Goal: Information Seeking & Learning: Learn about a topic

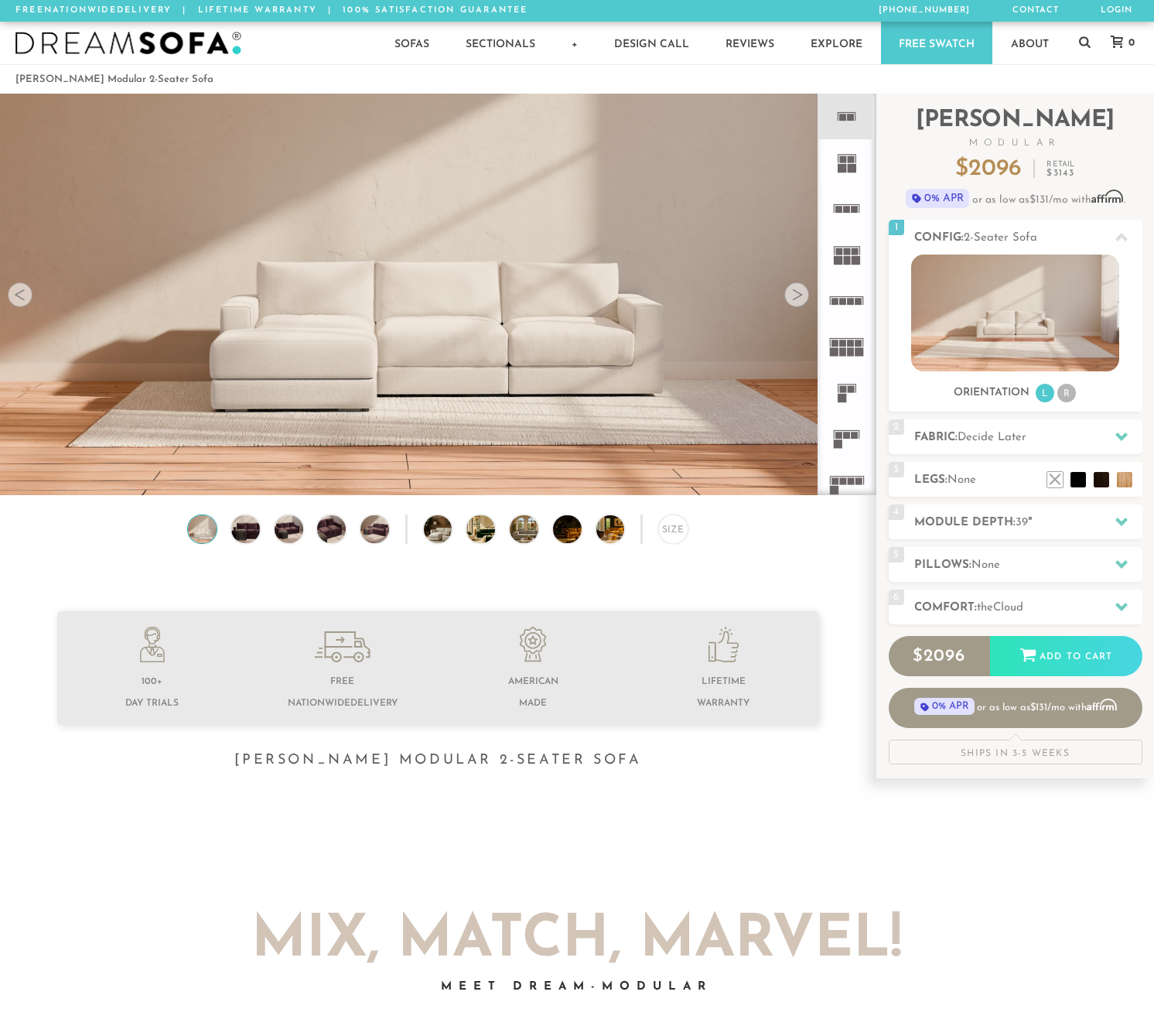
scroll to position [17142, 1143]
click at [1063, 609] on h2 "Comfort: the Cloud" at bounding box center [1028, 608] width 229 height 18
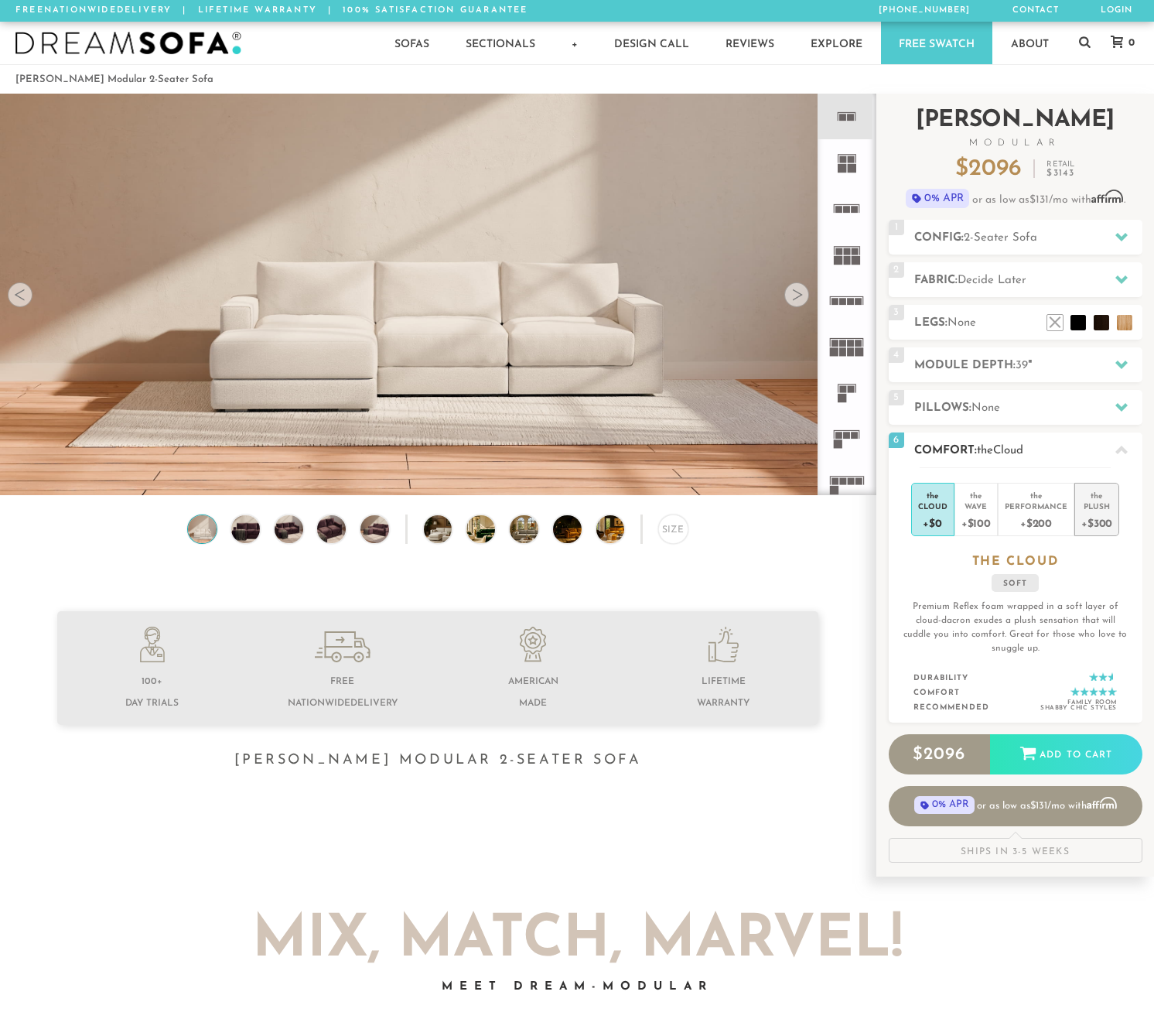
click at [1099, 512] on div "+$300" at bounding box center [1097, 522] width 31 height 22
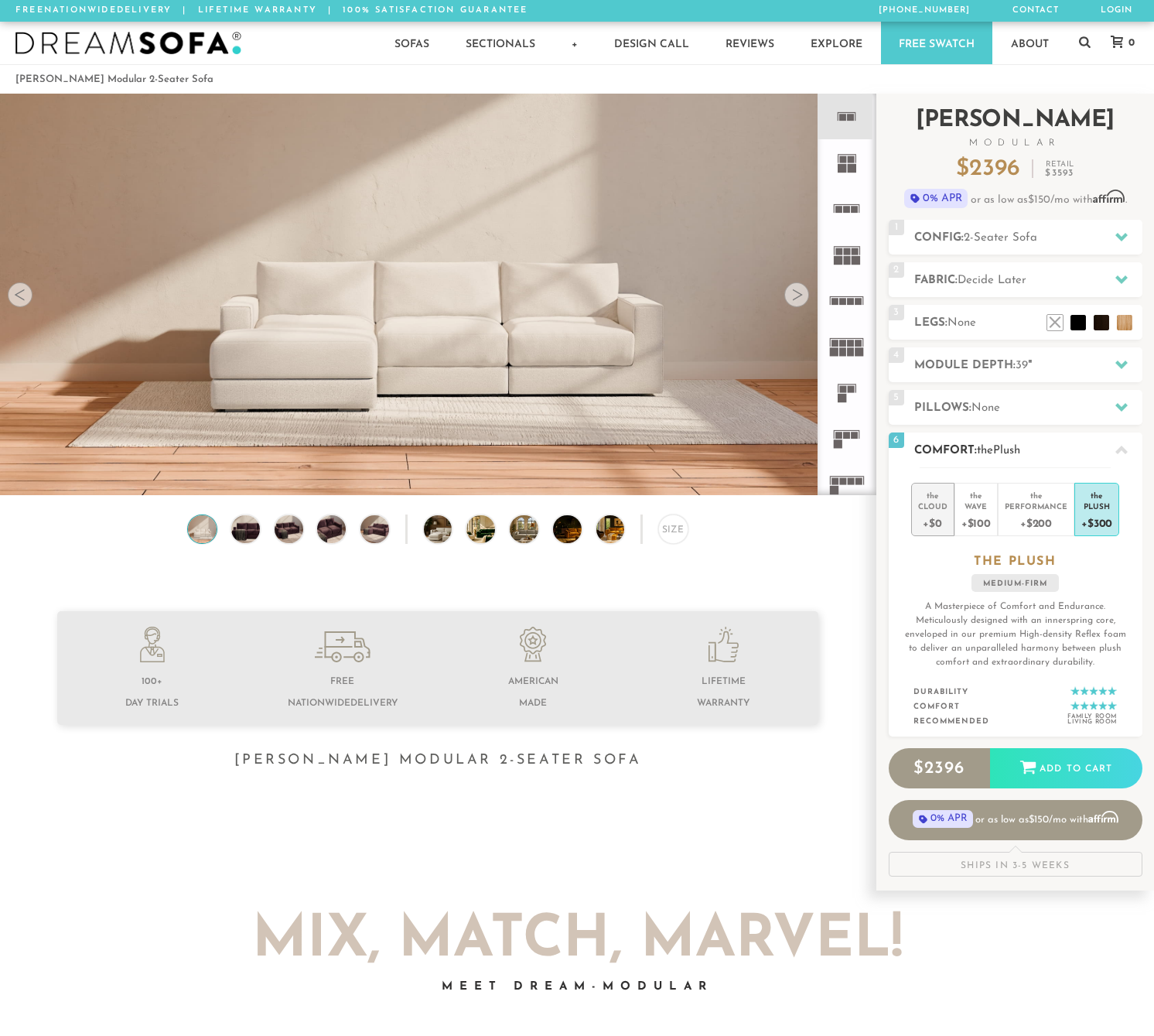
click at [933, 519] on div "+$0" at bounding box center [933, 522] width 29 height 22
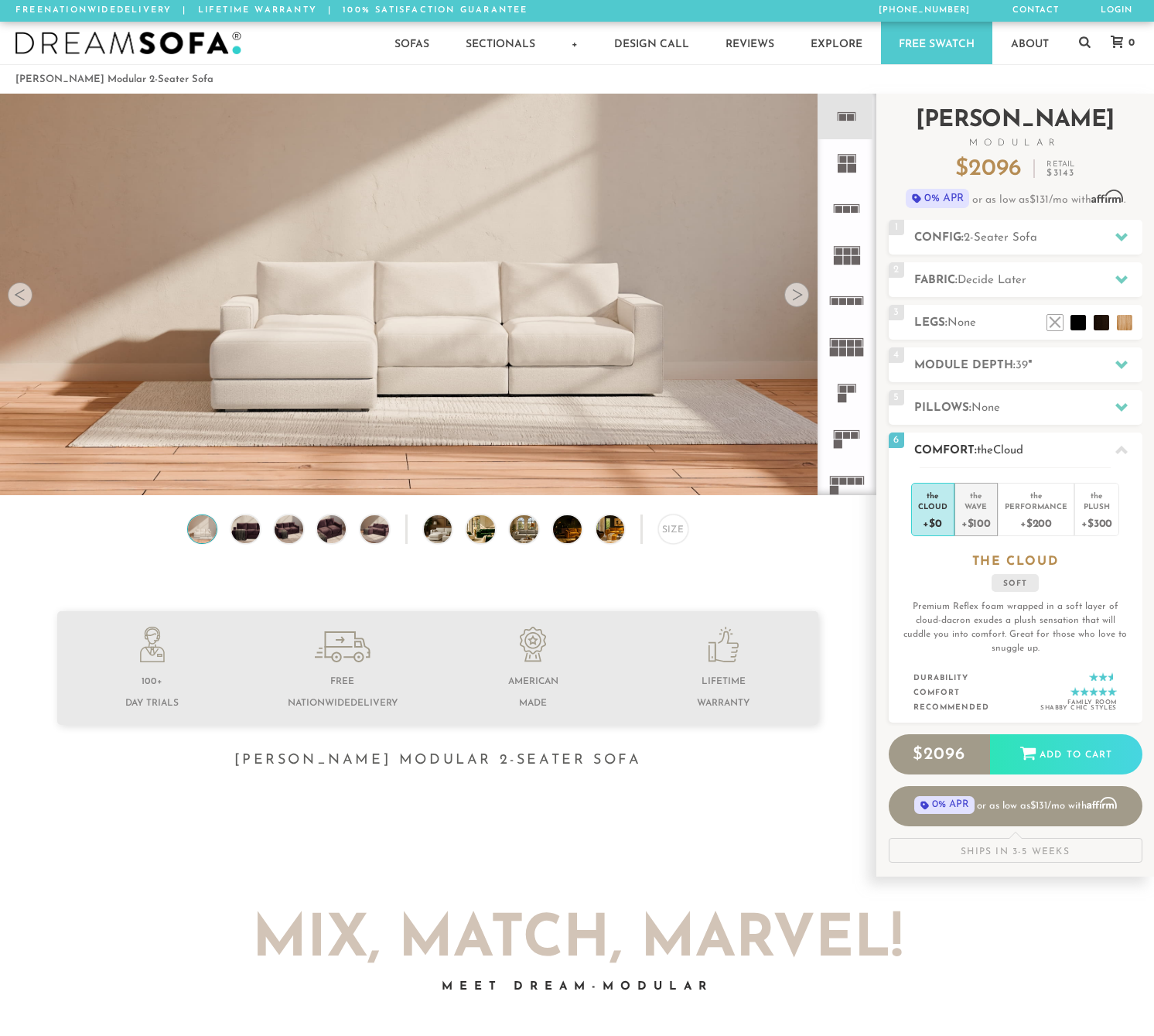
click at [985, 503] on div "Wave" at bounding box center [976, 505] width 29 height 11
click at [1093, 511] on div "Plush" at bounding box center [1097, 505] width 31 height 11
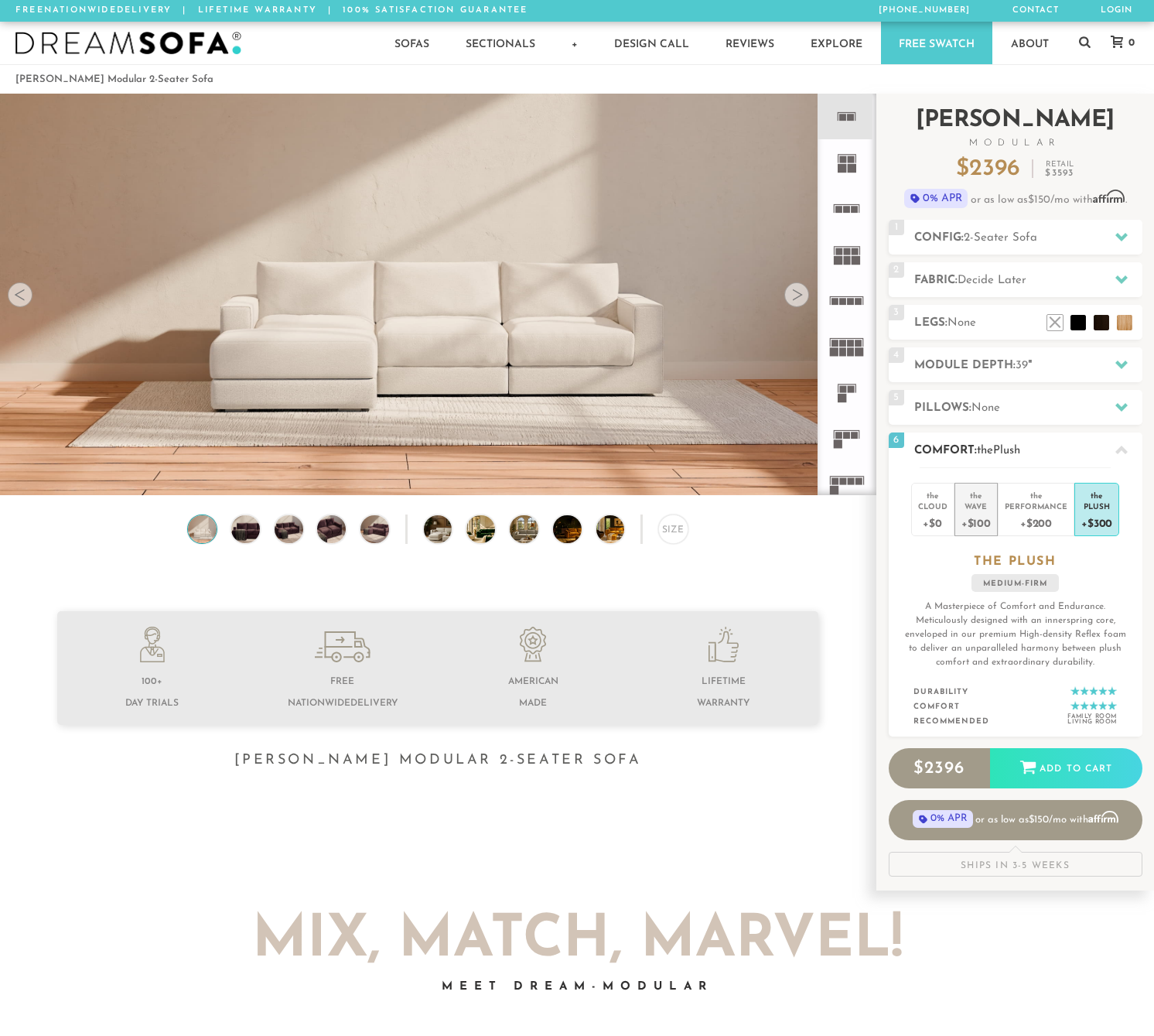
click at [978, 512] on div "+$100" at bounding box center [976, 522] width 29 height 22
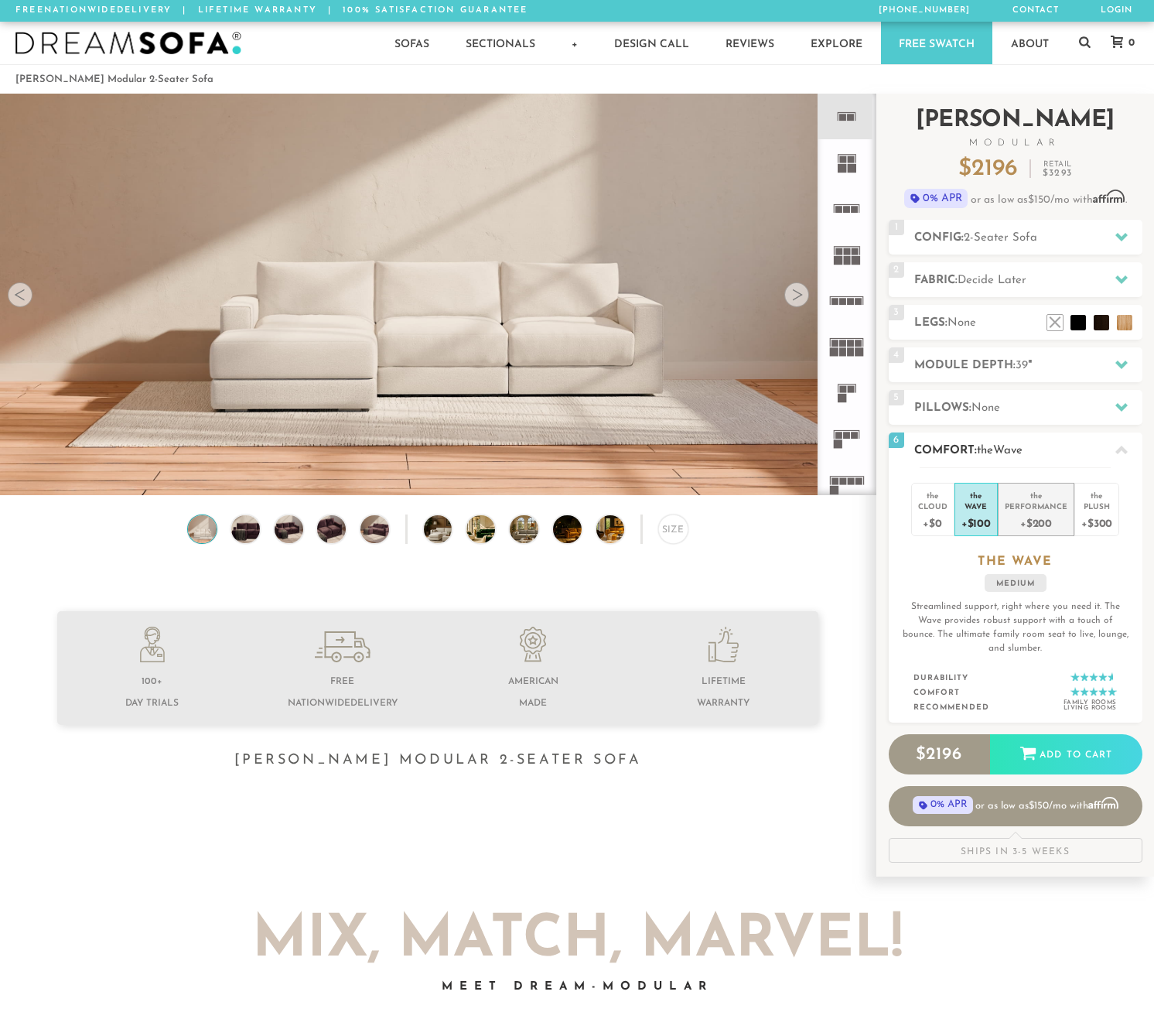
click at [1024, 507] on div "Performance" at bounding box center [1036, 505] width 63 height 11
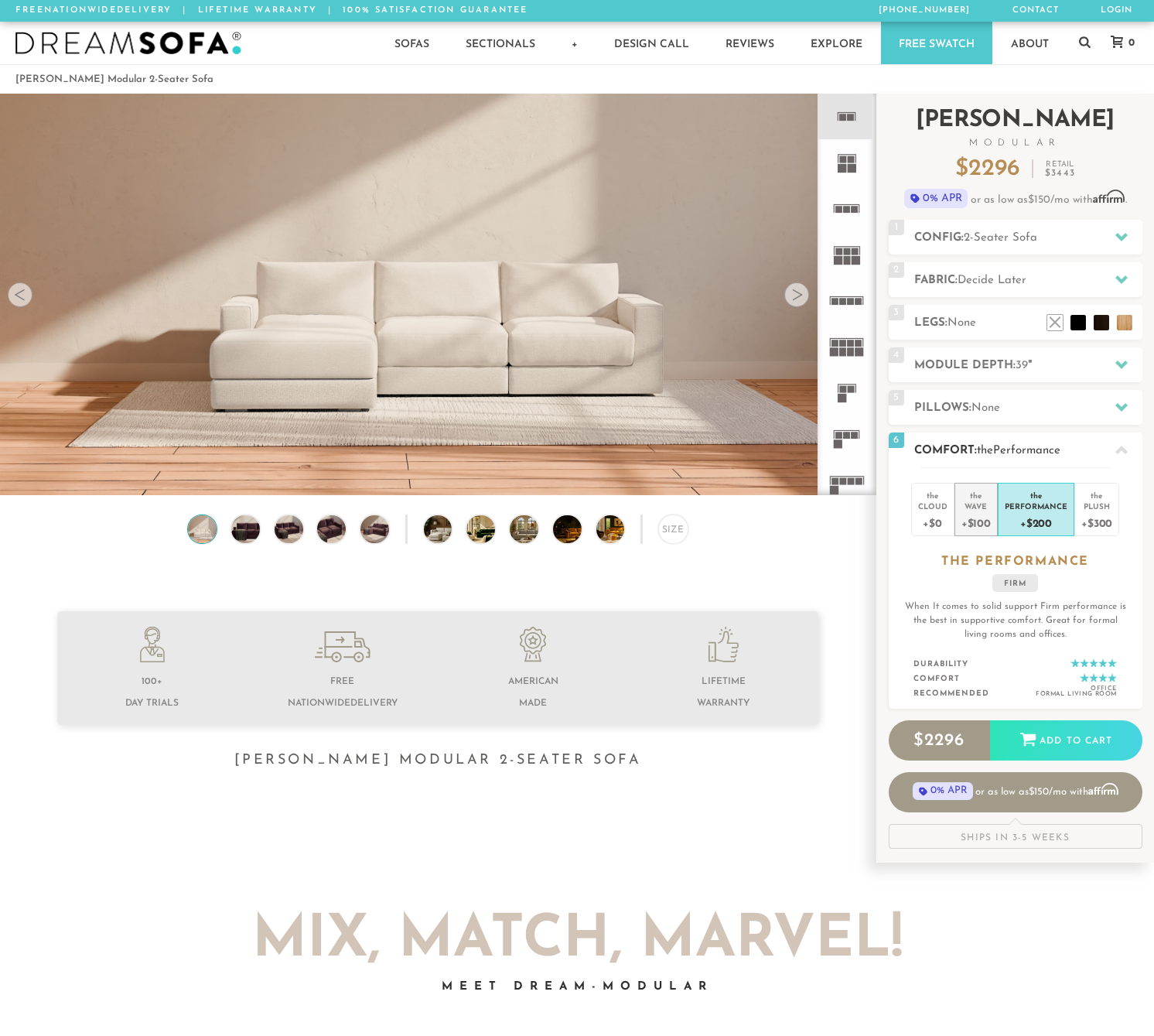
click at [971, 508] on div "Wave" at bounding box center [976, 505] width 29 height 11
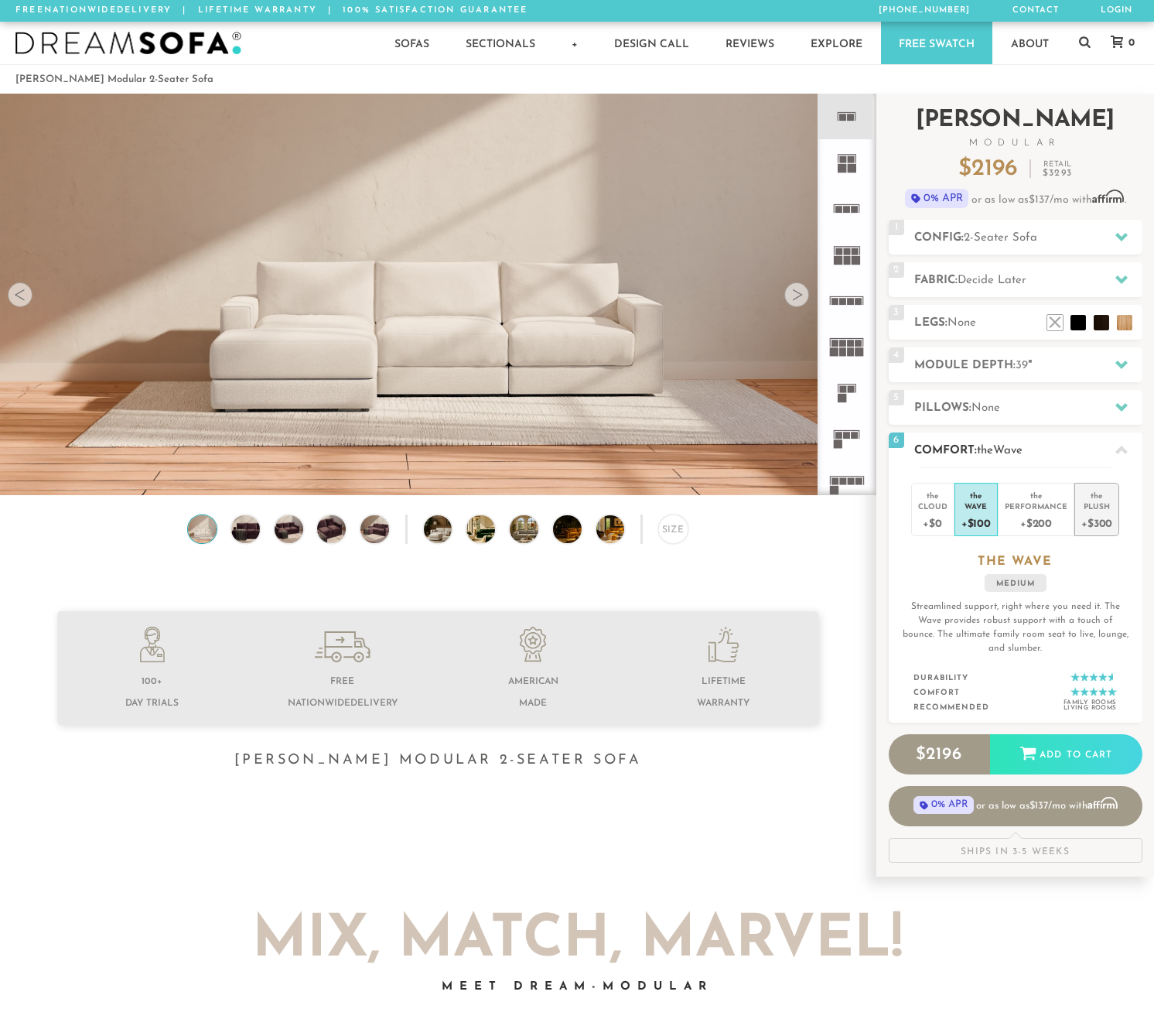
click at [1087, 507] on div "Plush" at bounding box center [1097, 505] width 31 height 11
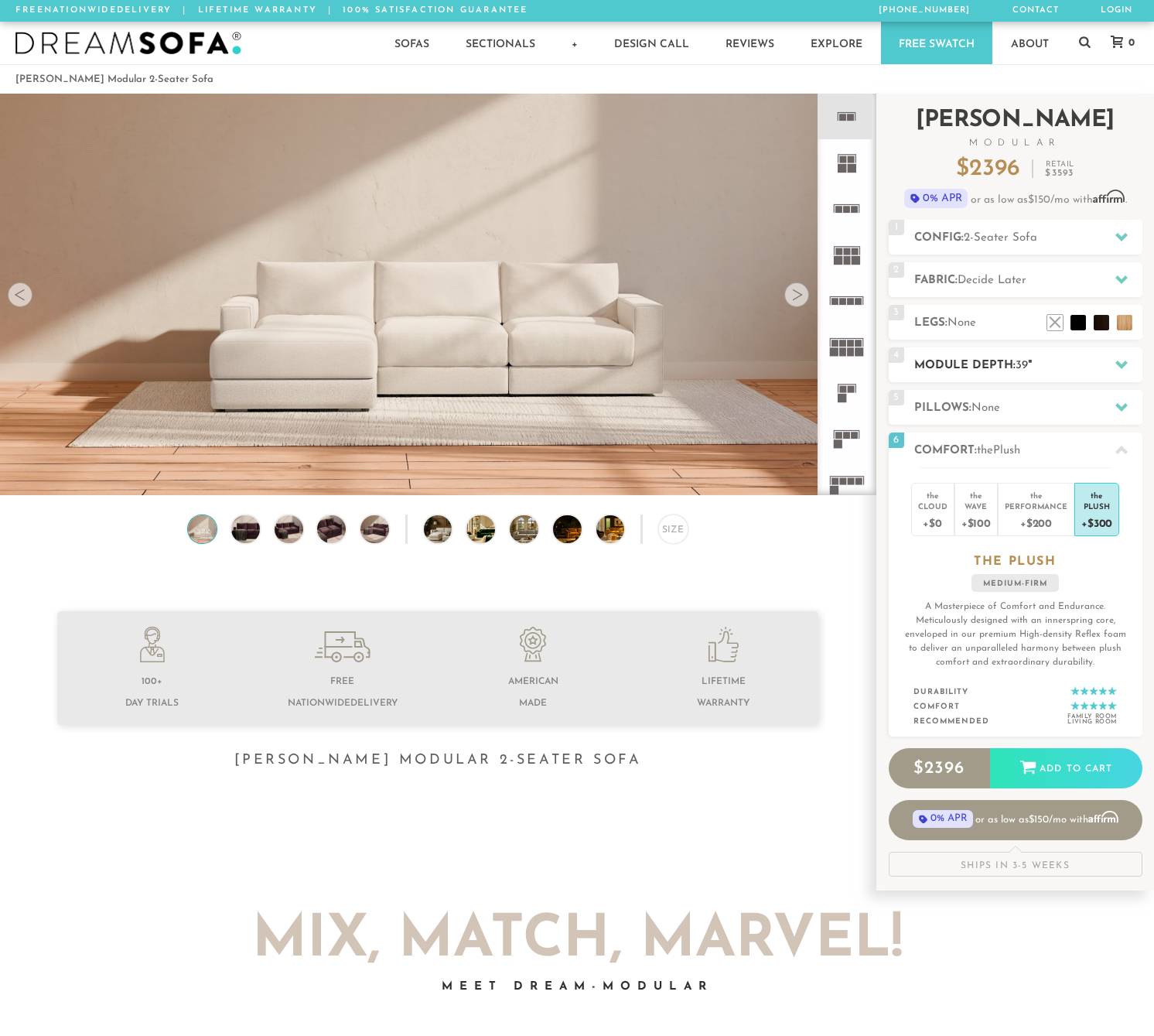
click at [1018, 367] on span "39" at bounding box center [1021, 366] width 12 height 11
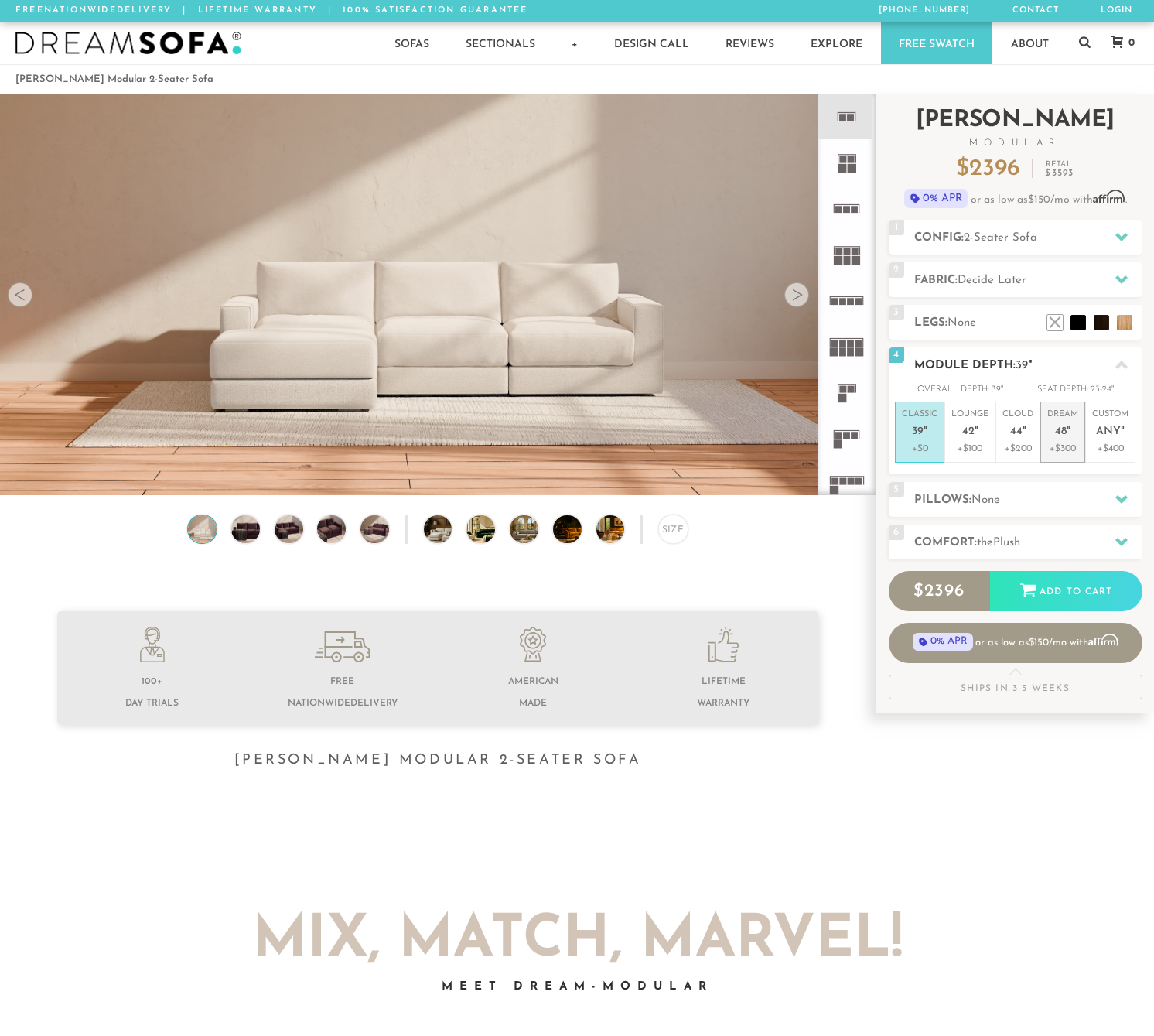
click at [1045, 440] on li "Dream 48 " +$300" at bounding box center [1063, 432] width 45 height 61
click at [1012, 443] on p "+$200" at bounding box center [1018, 448] width 31 height 14
click at [962, 446] on p "+$100" at bounding box center [970, 448] width 37 height 14
click at [925, 447] on p "+$0" at bounding box center [920, 448] width 36 height 14
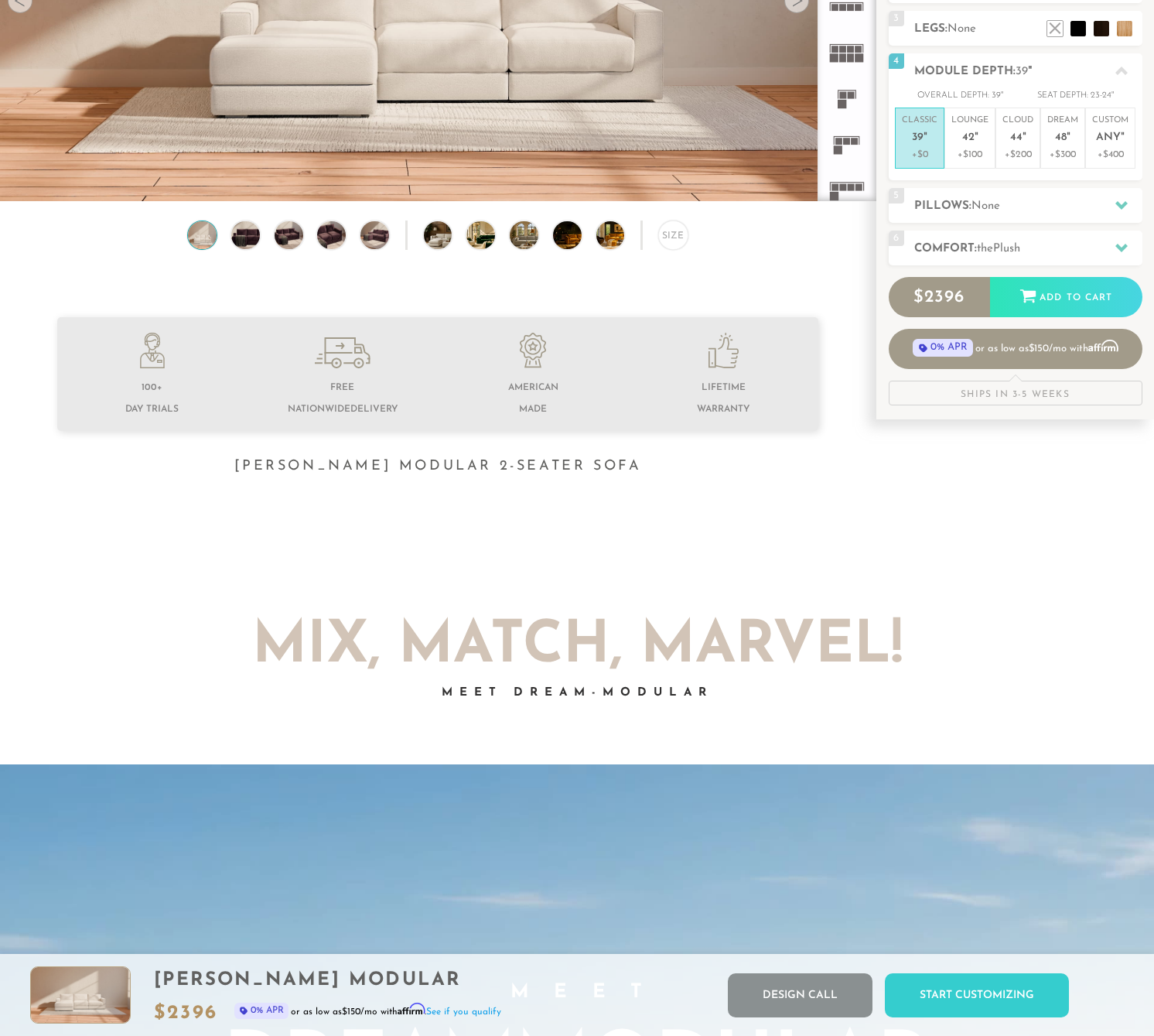
scroll to position [0, 0]
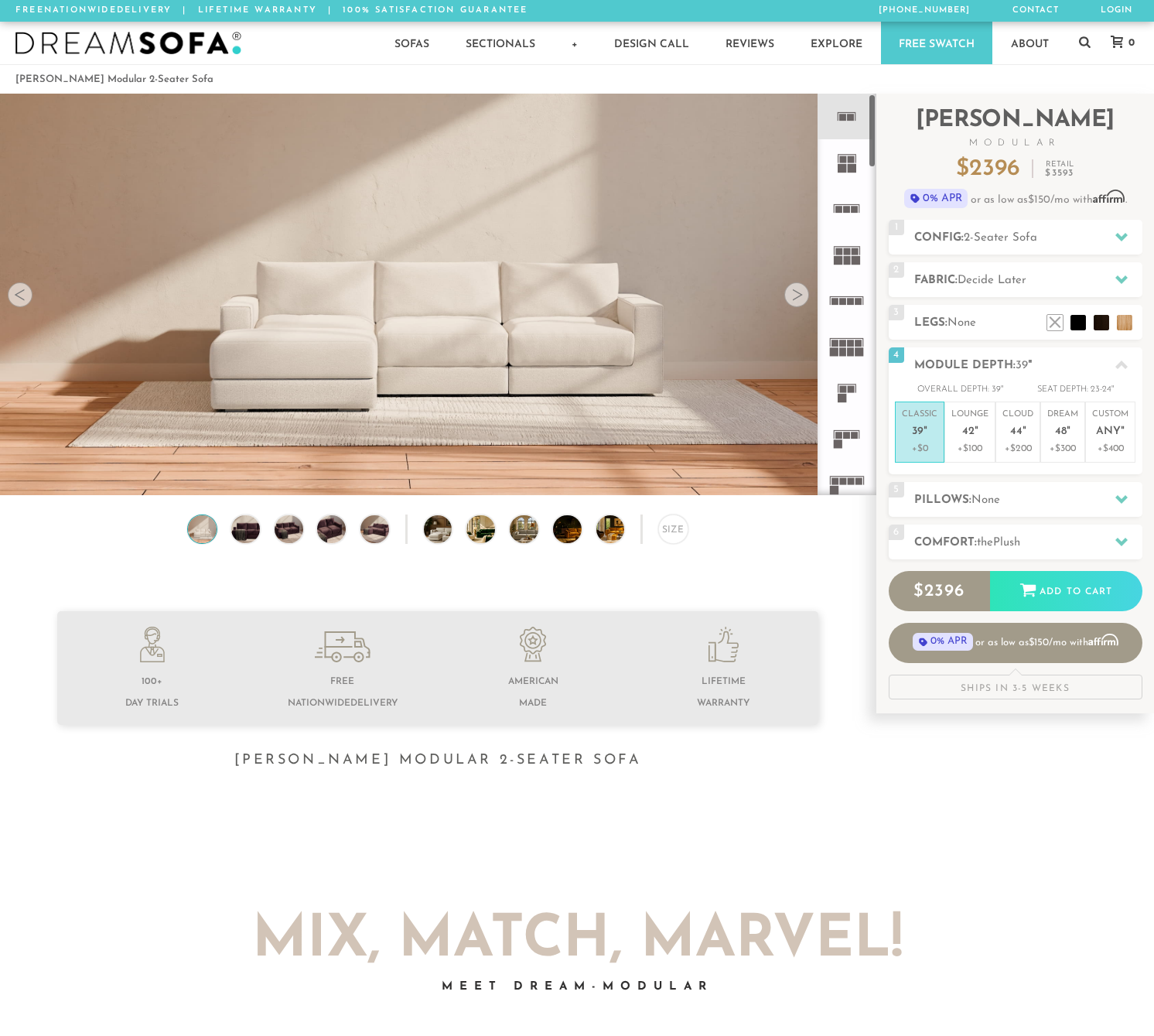
click at [839, 118] on icon at bounding box center [846, 117] width 46 height 46
click at [832, 165] on icon at bounding box center [846, 162] width 46 height 46
click at [846, 111] on icon at bounding box center [846, 117] width 46 height 46
click at [17, 298] on div at bounding box center [20, 295] width 24 height 24
click at [21, 302] on div at bounding box center [20, 295] width 24 height 24
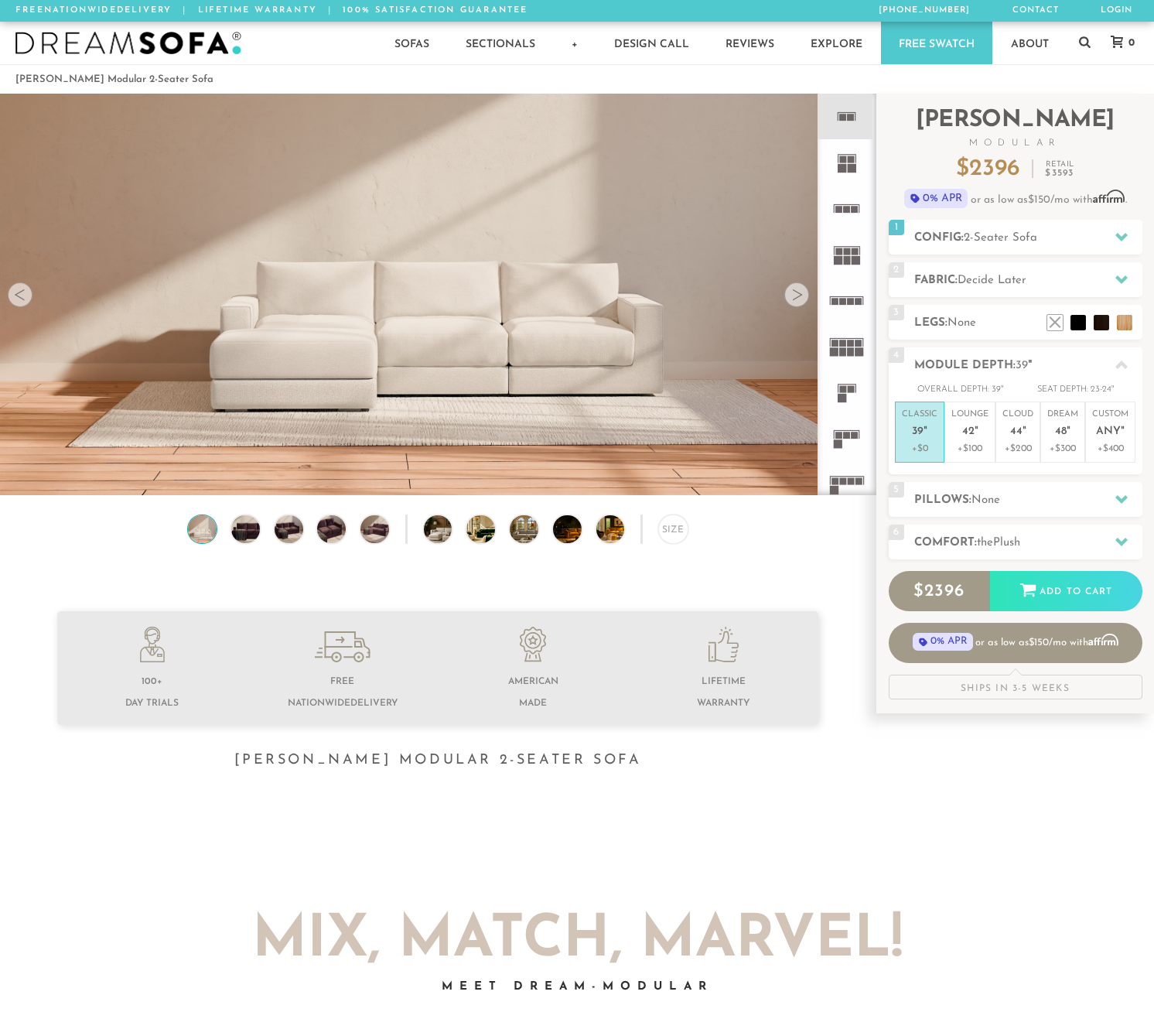
click at [22, 302] on div at bounding box center [20, 295] width 24 height 24
click at [244, 533] on img at bounding box center [246, 529] width 34 height 29
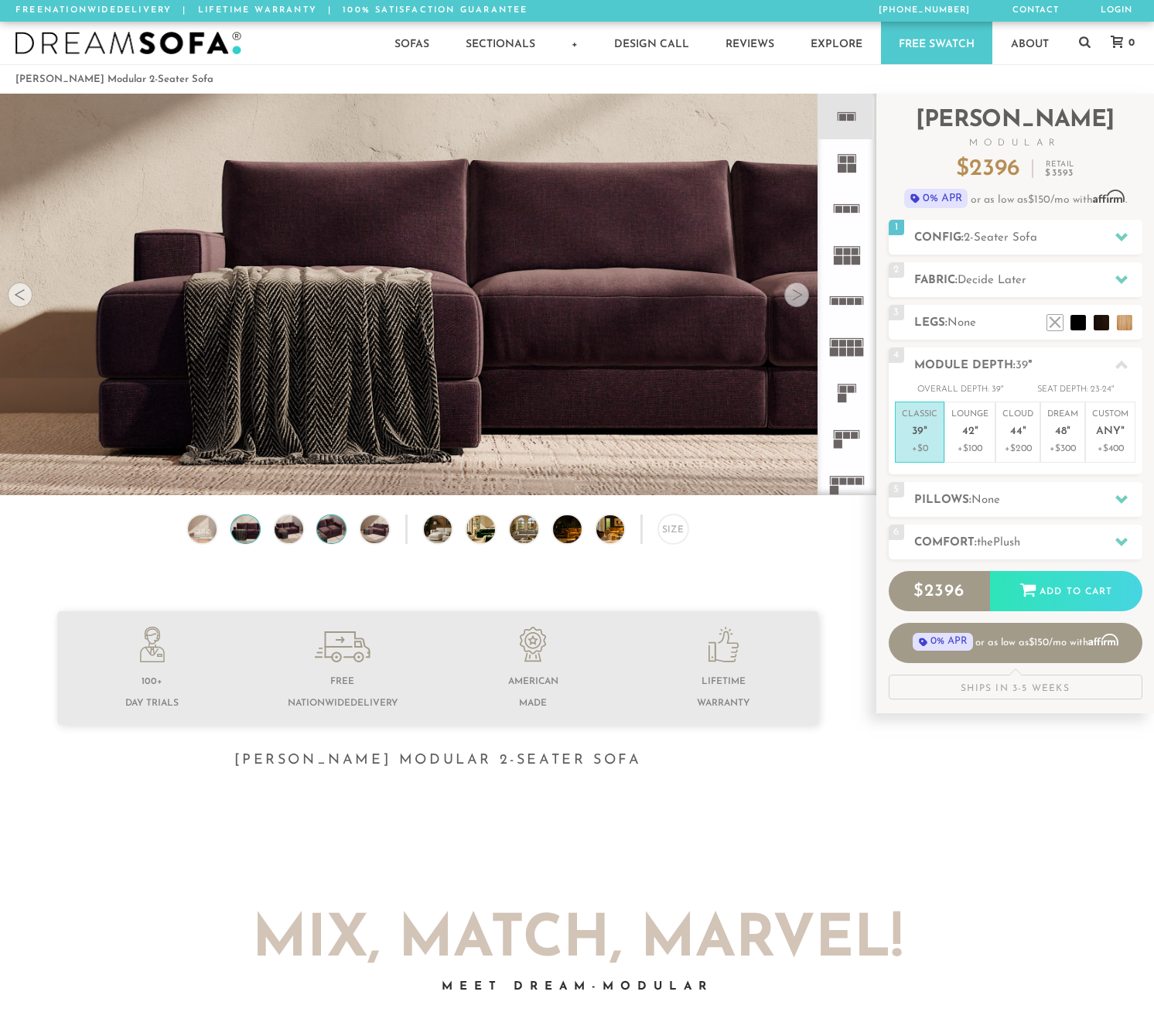
click at [326, 540] on img at bounding box center [332, 529] width 34 height 29
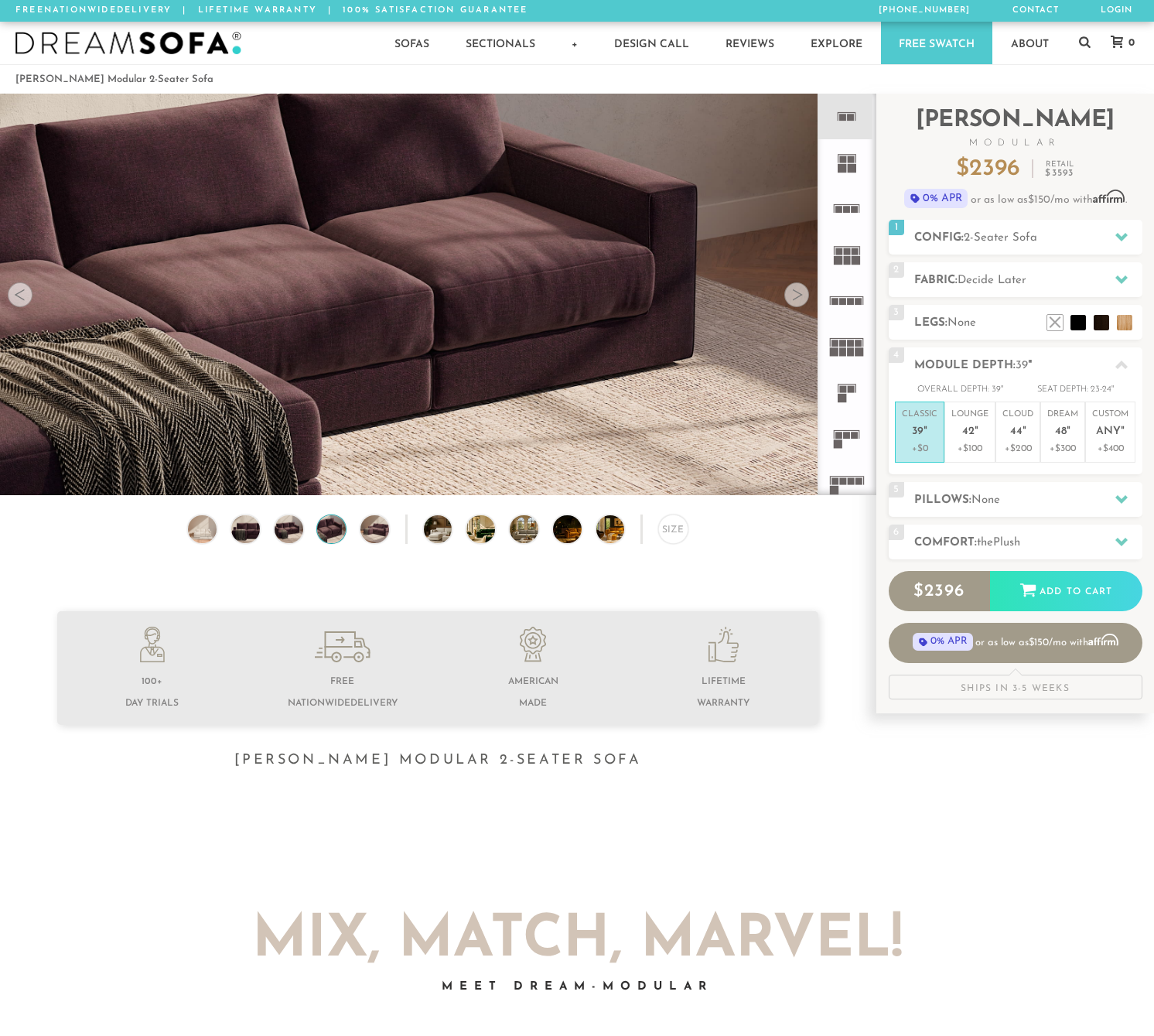
click at [406, 543] on div at bounding box center [406, 529] width 2 height 30
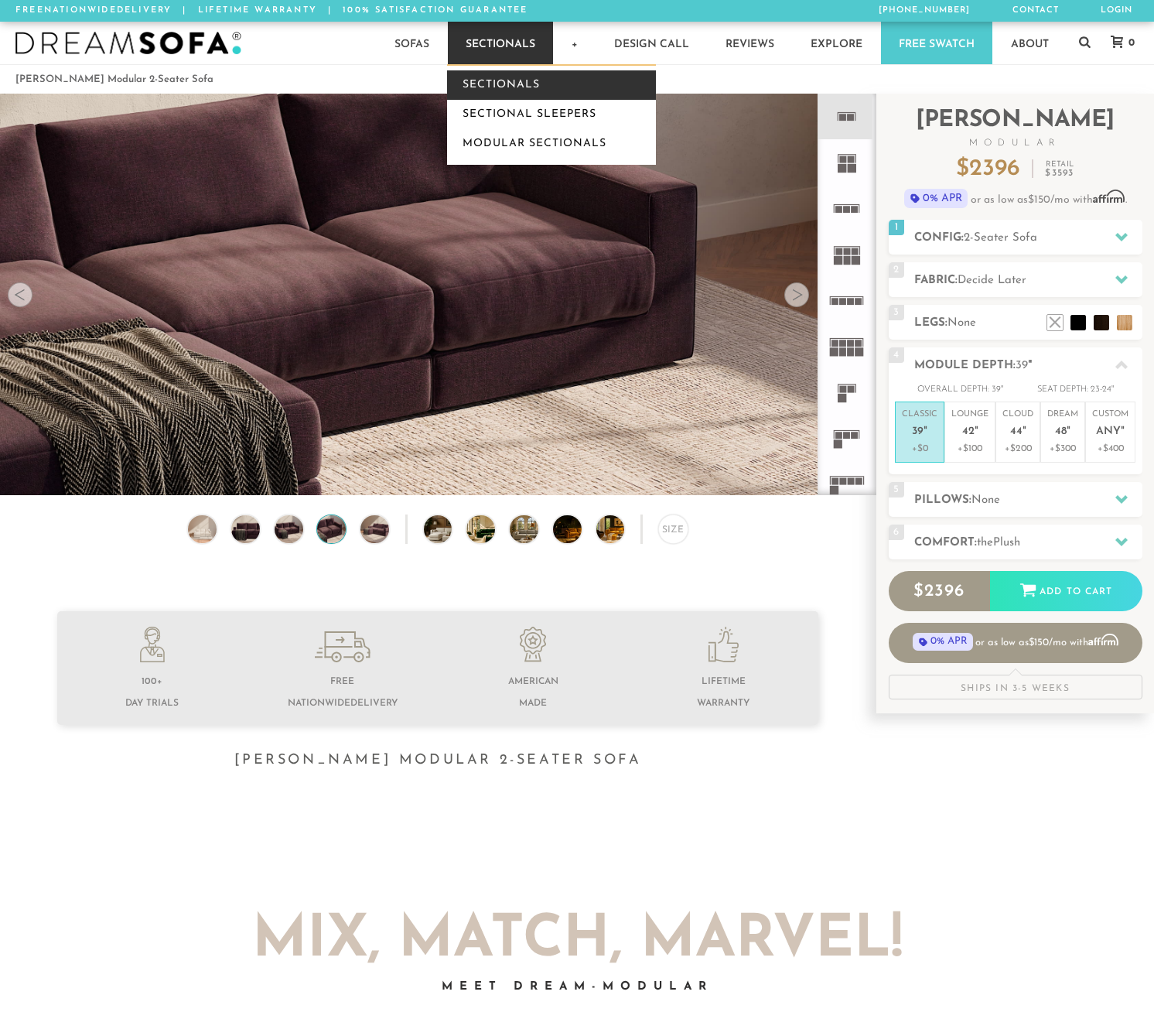
click at [577, 91] on link "Sectionals" at bounding box center [552, 85] width 209 height 29
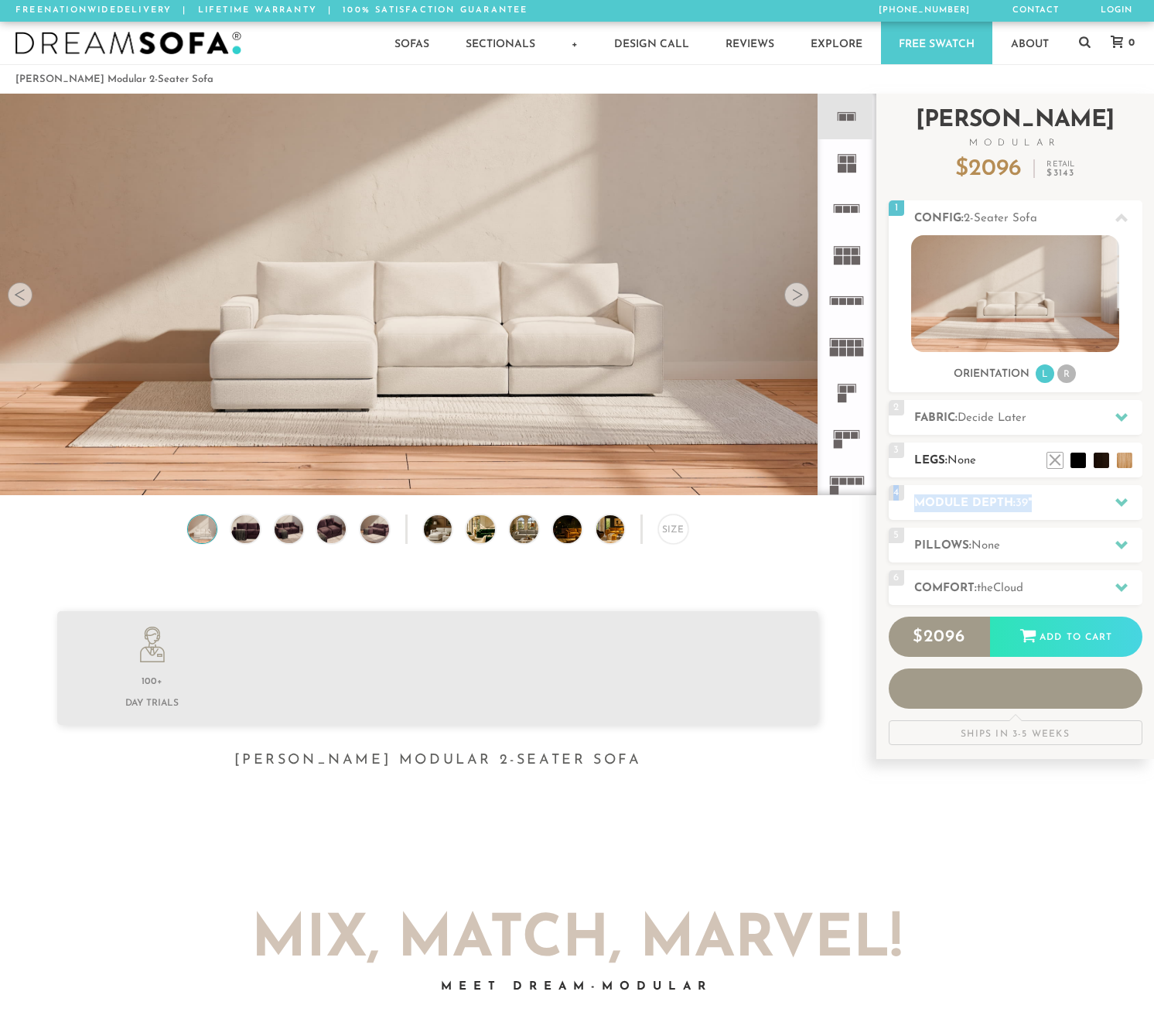
scroll to position [17142, 1143]
click at [1042, 505] on div "4 Module Depth: 39 "" at bounding box center [1015, 502] width 254 height 35
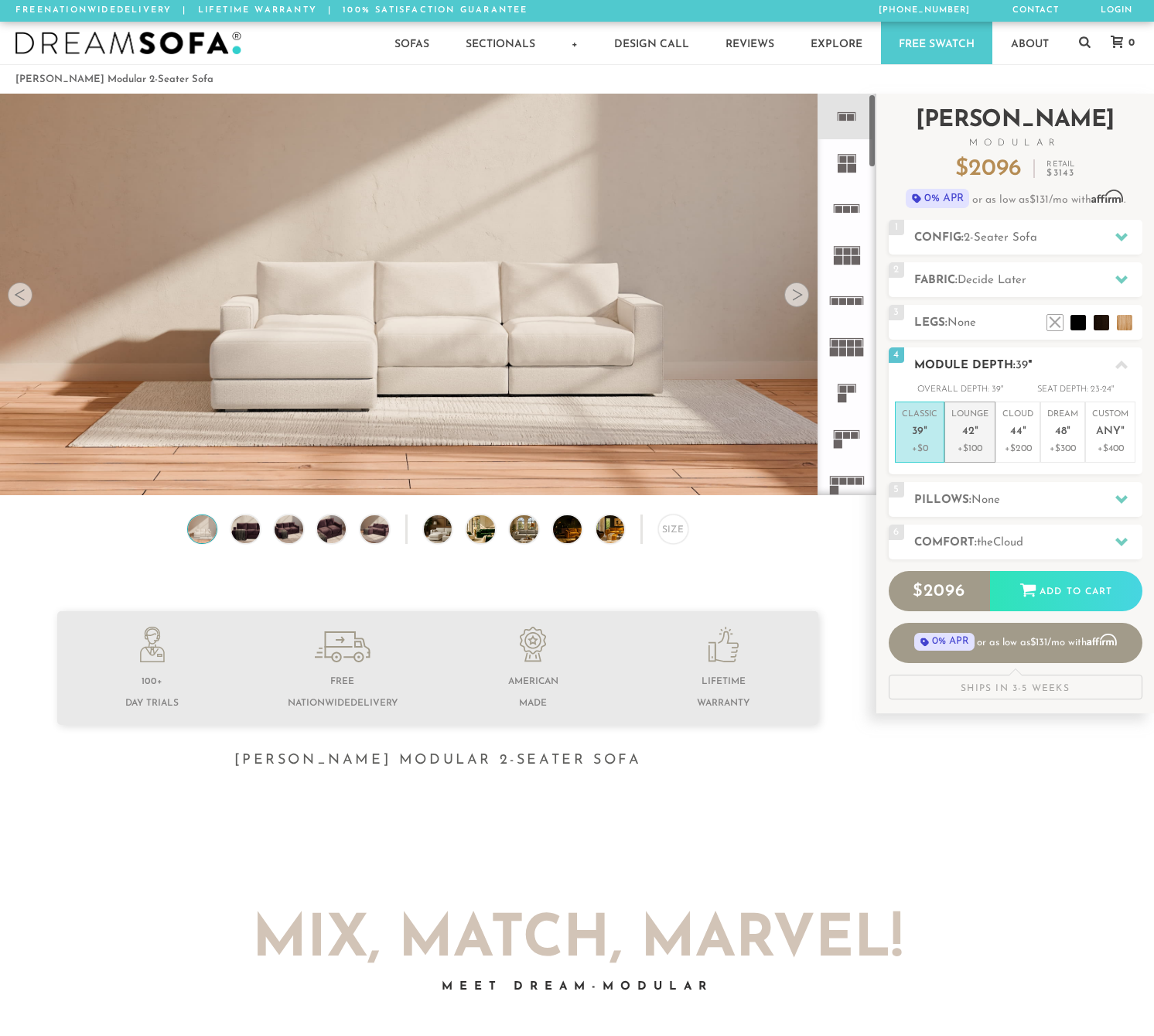
click at [969, 440] on p "Lounge 42 "" at bounding box center [970, 425] width 37 height 33
click at [1044, 542] on h2 "Comfort: the Cloud" at bounding box center [1028, 543] width 229 height 18
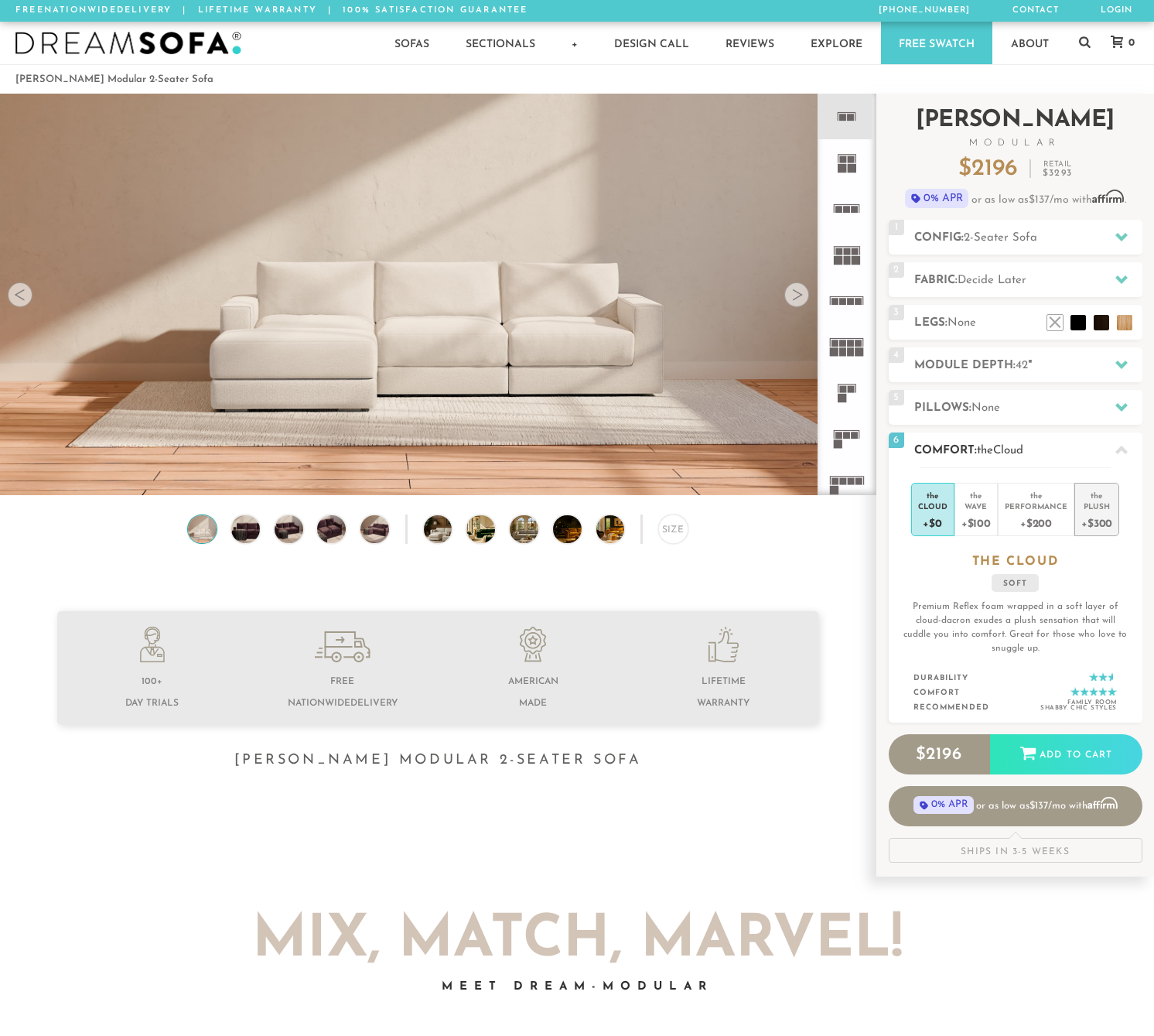
click at [1097, 516] on div "+$300" at bounding box center [1097, 522] width 31 height 22
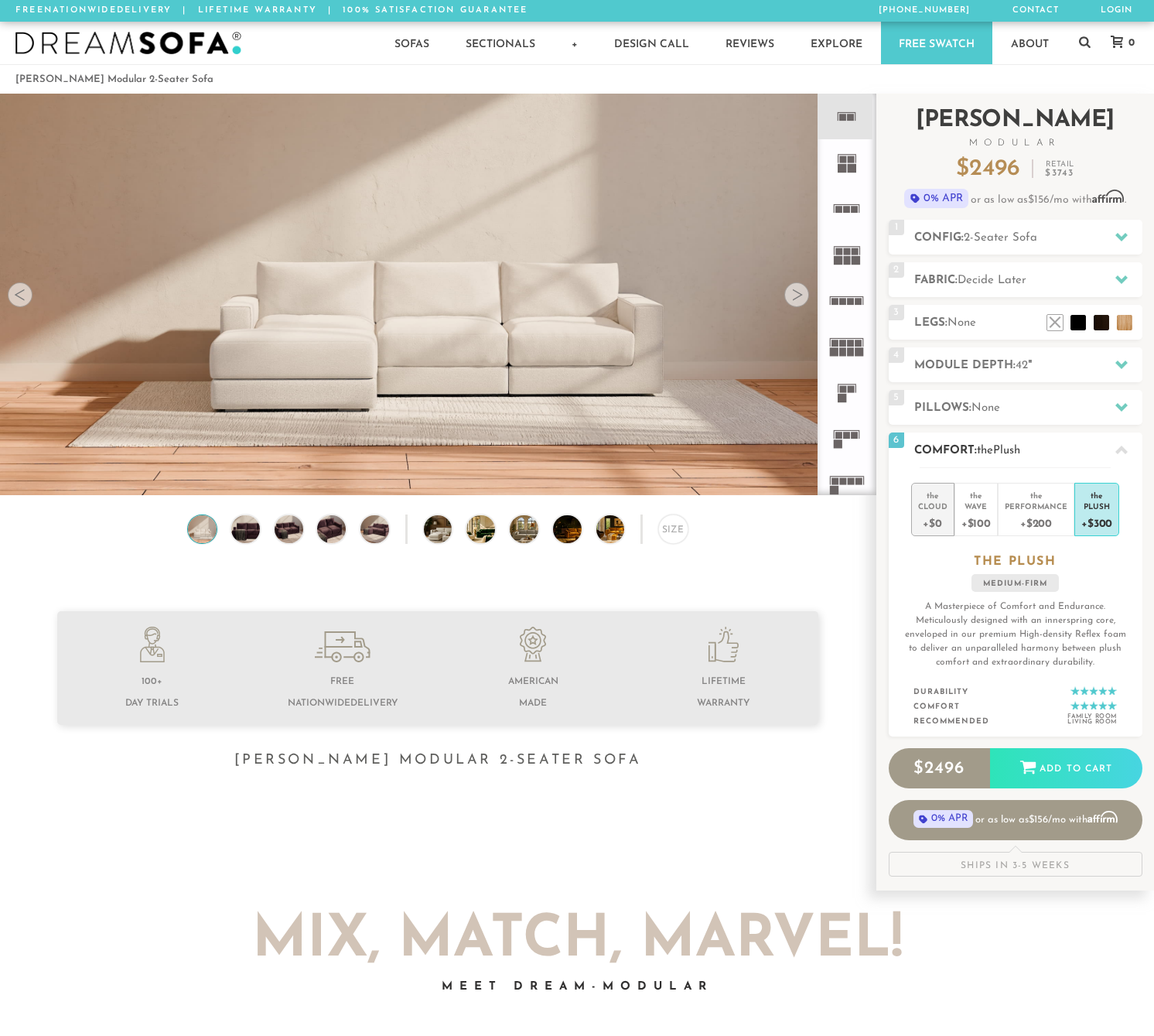
click at [922, 517] on div "+$0" at bounding box center [933, 522] width 29 height 22
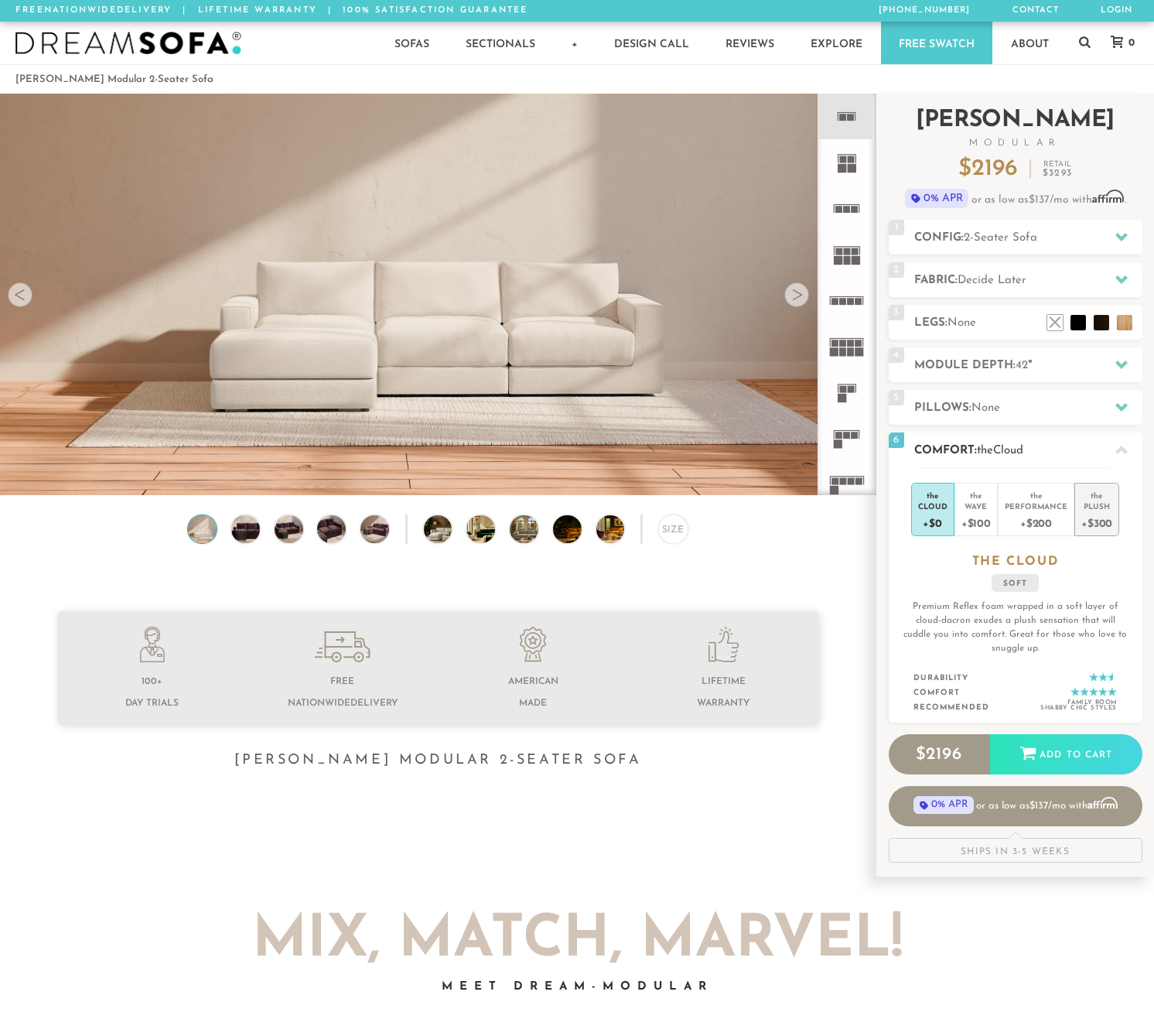
click at [1097, 513] on div "+$300" at bounding box center [1097, 522] width 31 height 22
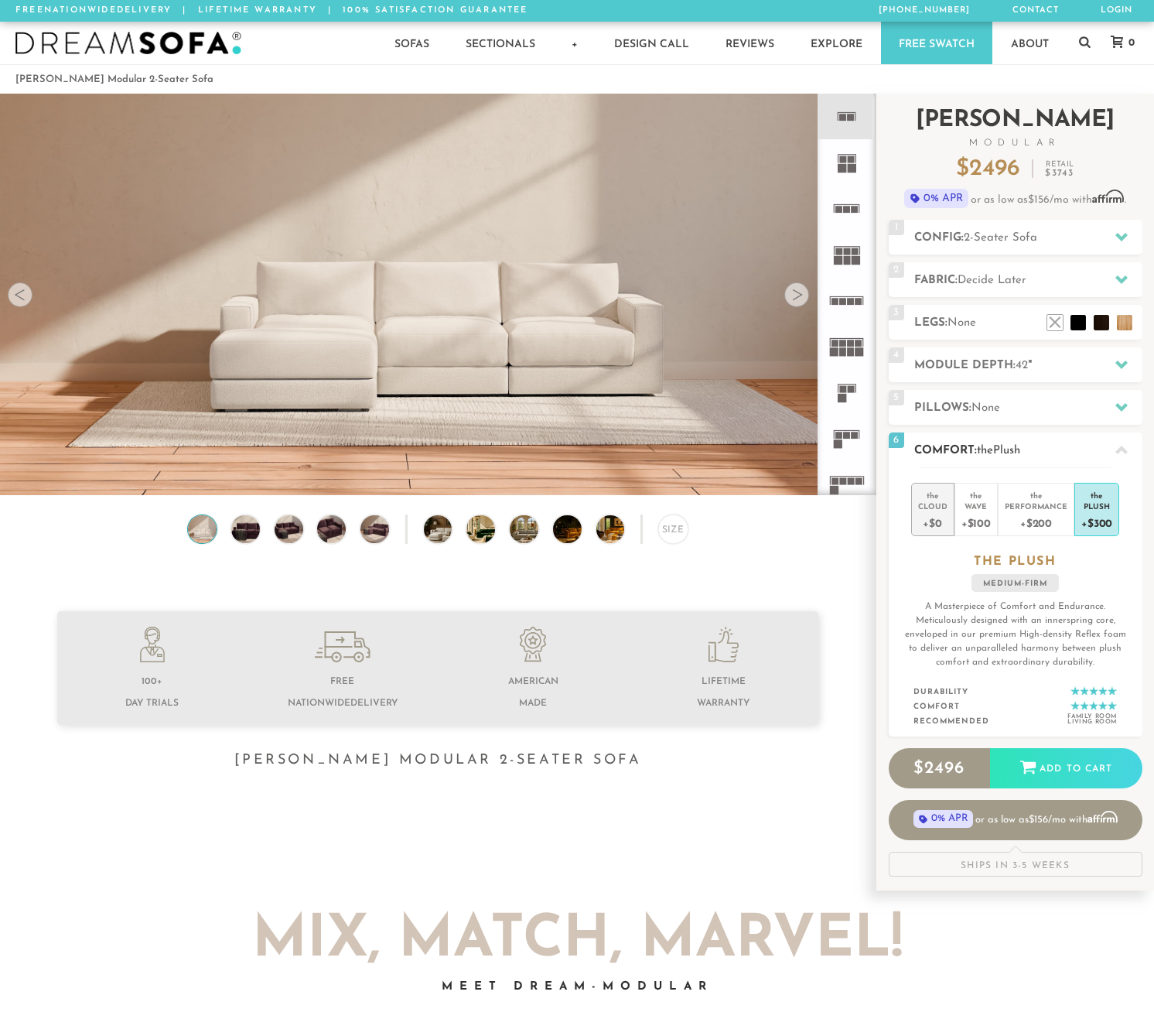
click at [926, 518] on div "+$0" at bounding box center [933, 522] width 29 height 22
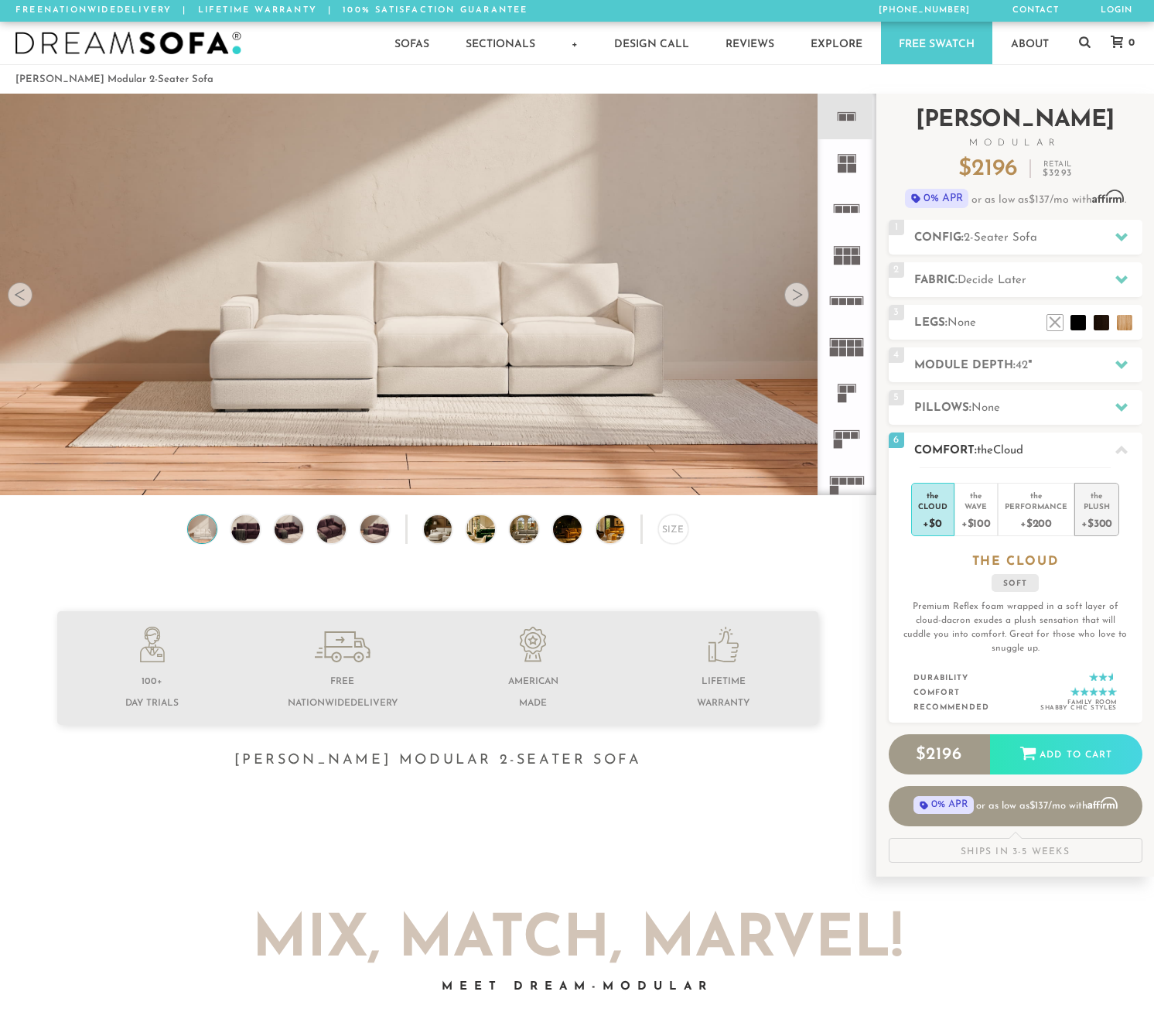
click at [1098, 518] on div "+$300" at bounding box center [1097, 522] width 31 height 22
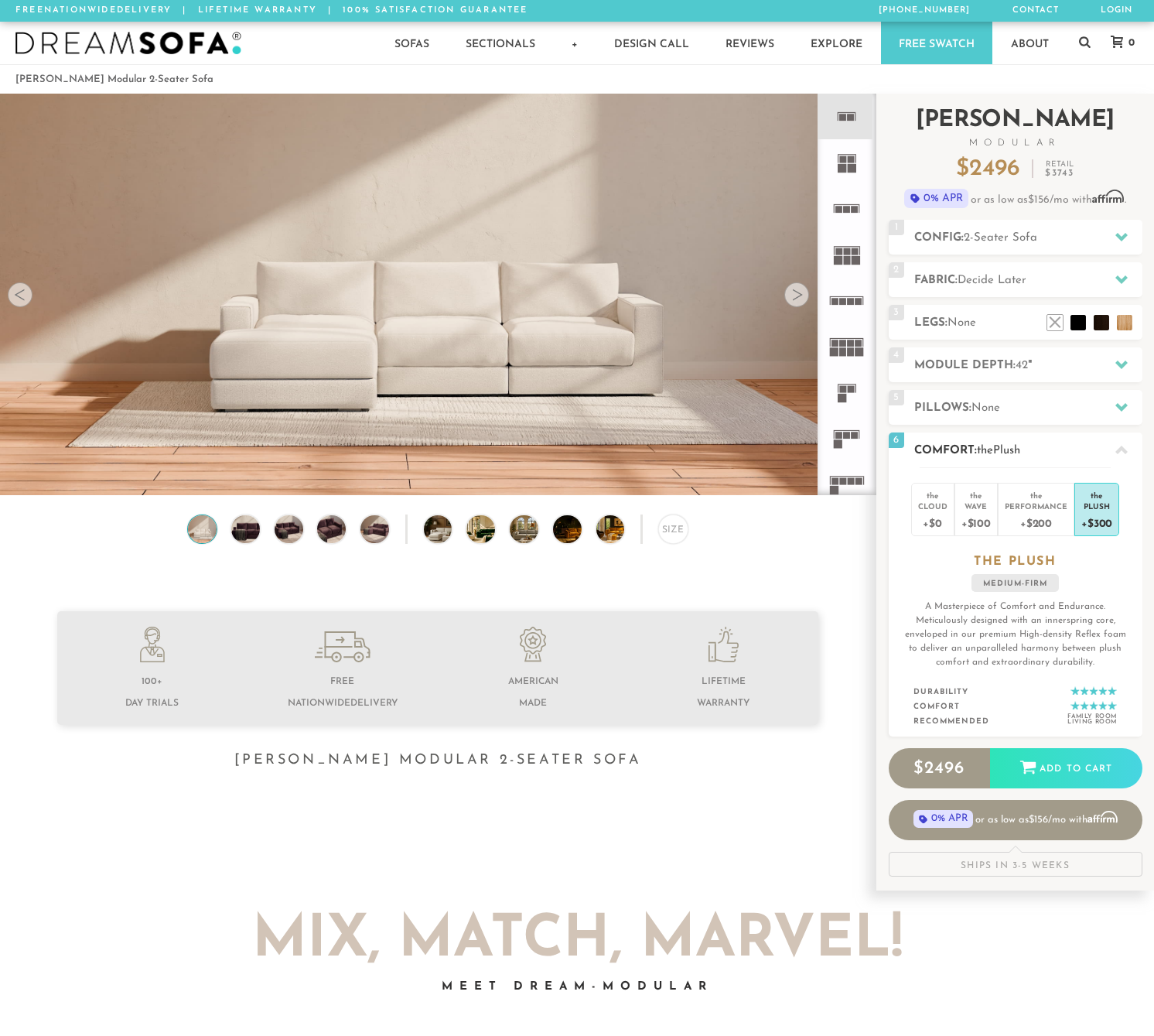
click at [992, 634] on p "A Masterpiece of Comfort and Endurance. Meticulously designed with an innerspri…" at bounding box center [1015, 634] width 229 height 69
click at [974, 622] on p "A Masterpiece of Comfort and Endurance. Meticulously designed with an innerspri…" at bounding box center [1015, 634] width 229 height 69
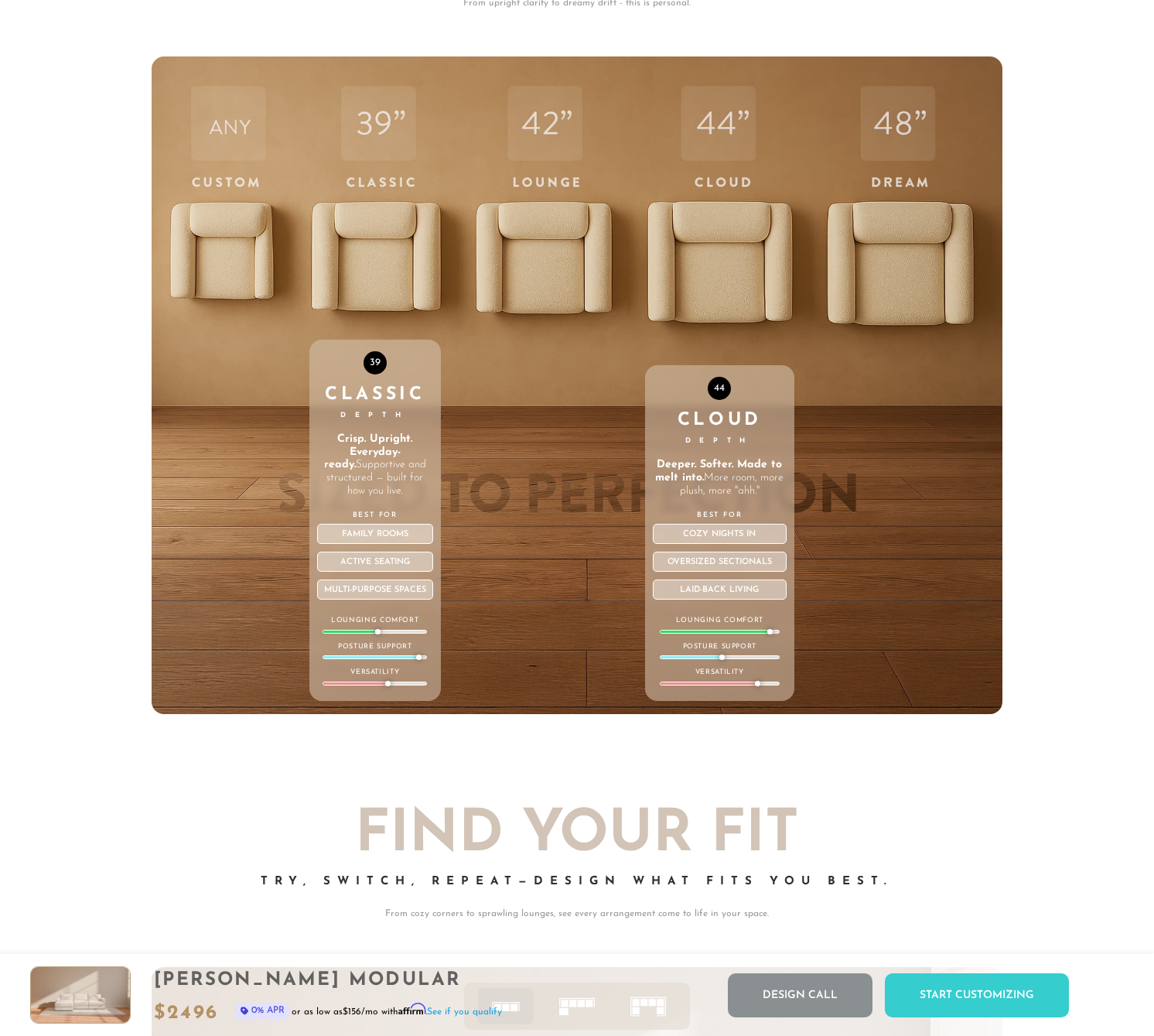
scroll to position [5157, 0]
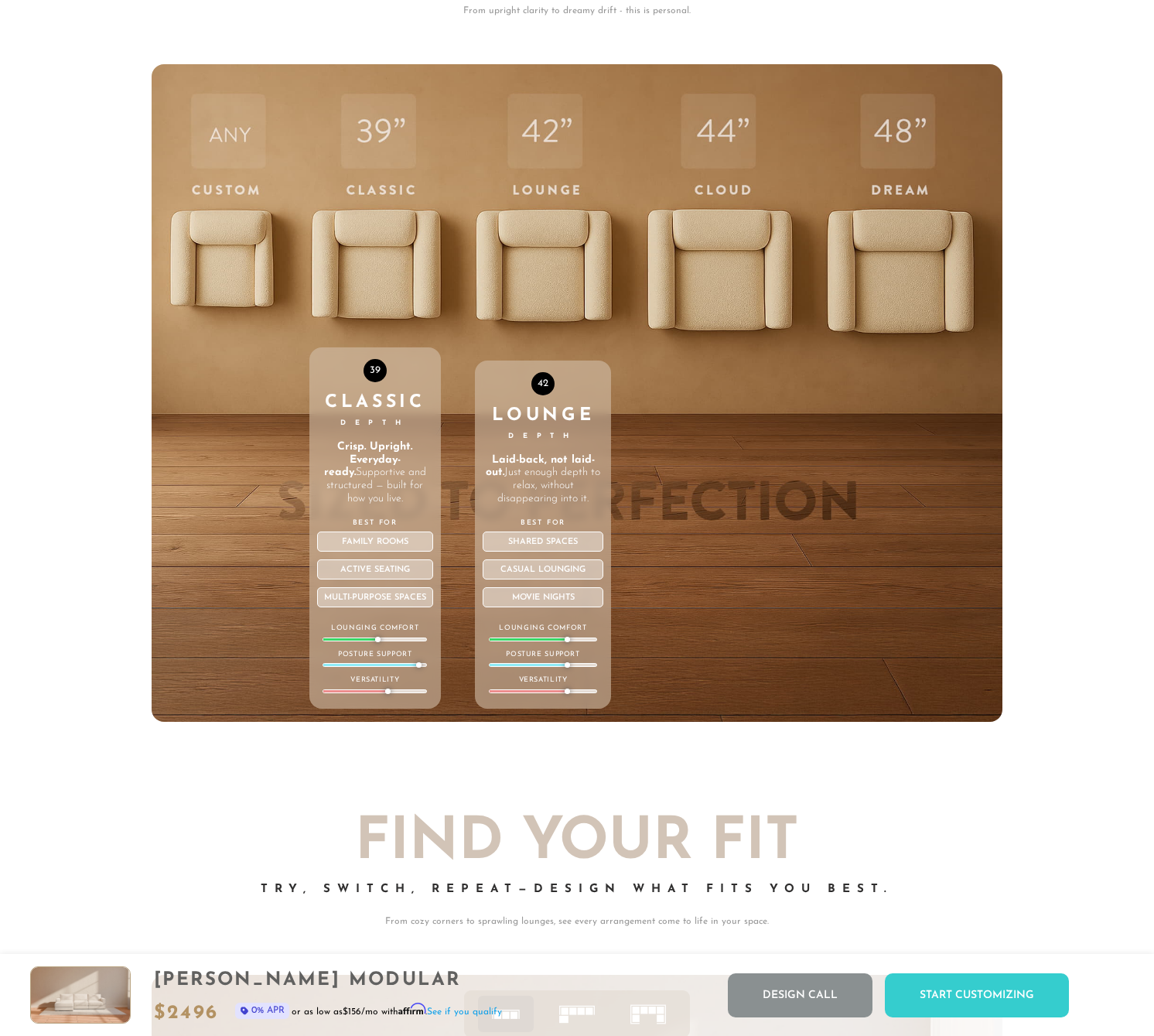
click at [530, 280] on div "42 Lounge Depth Laid-back, not laid-out. Just enough depth to relax, without di…" at bounding box center [543, 394] width 136 height 658
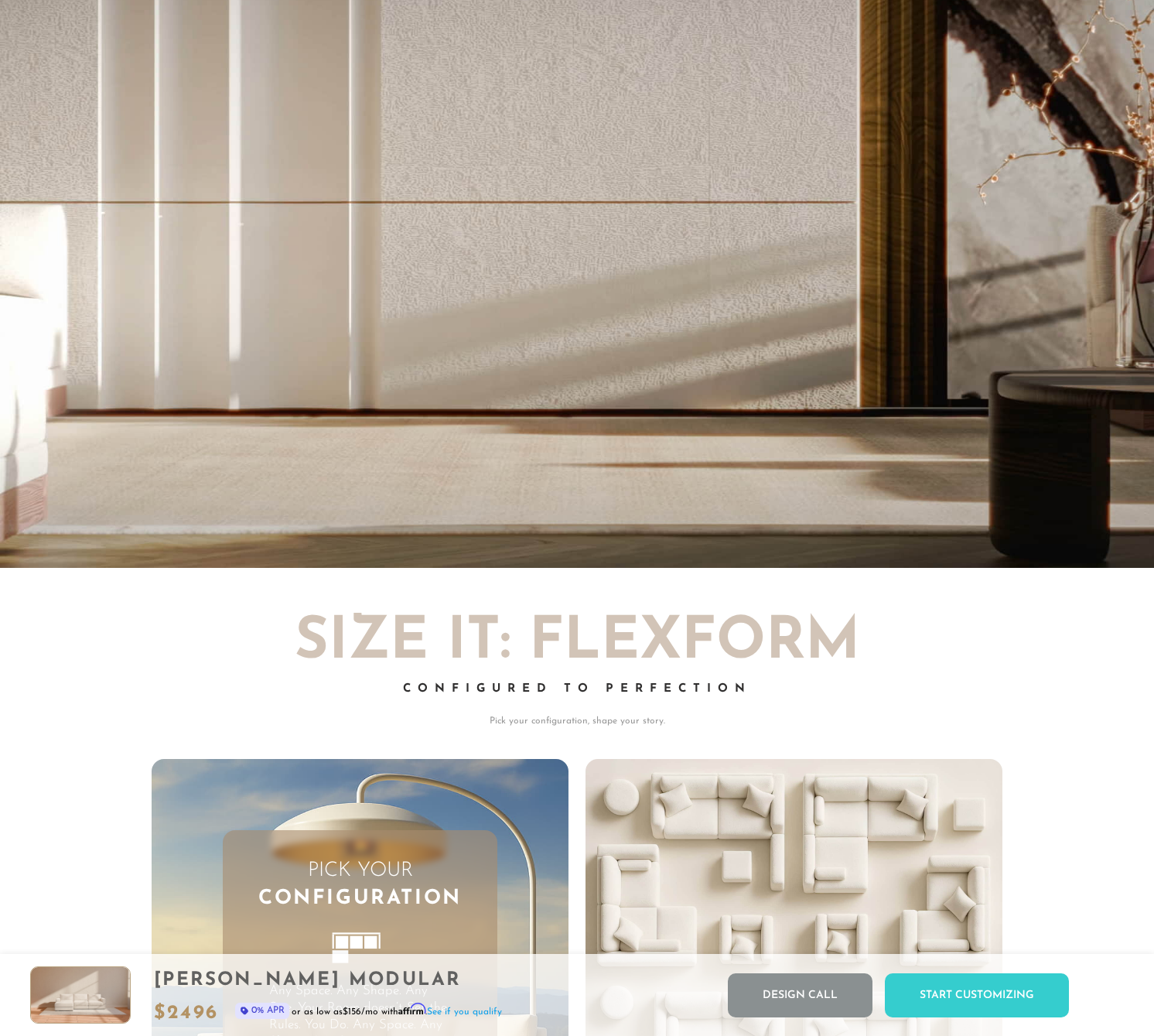
scroll to position [3149, 0]
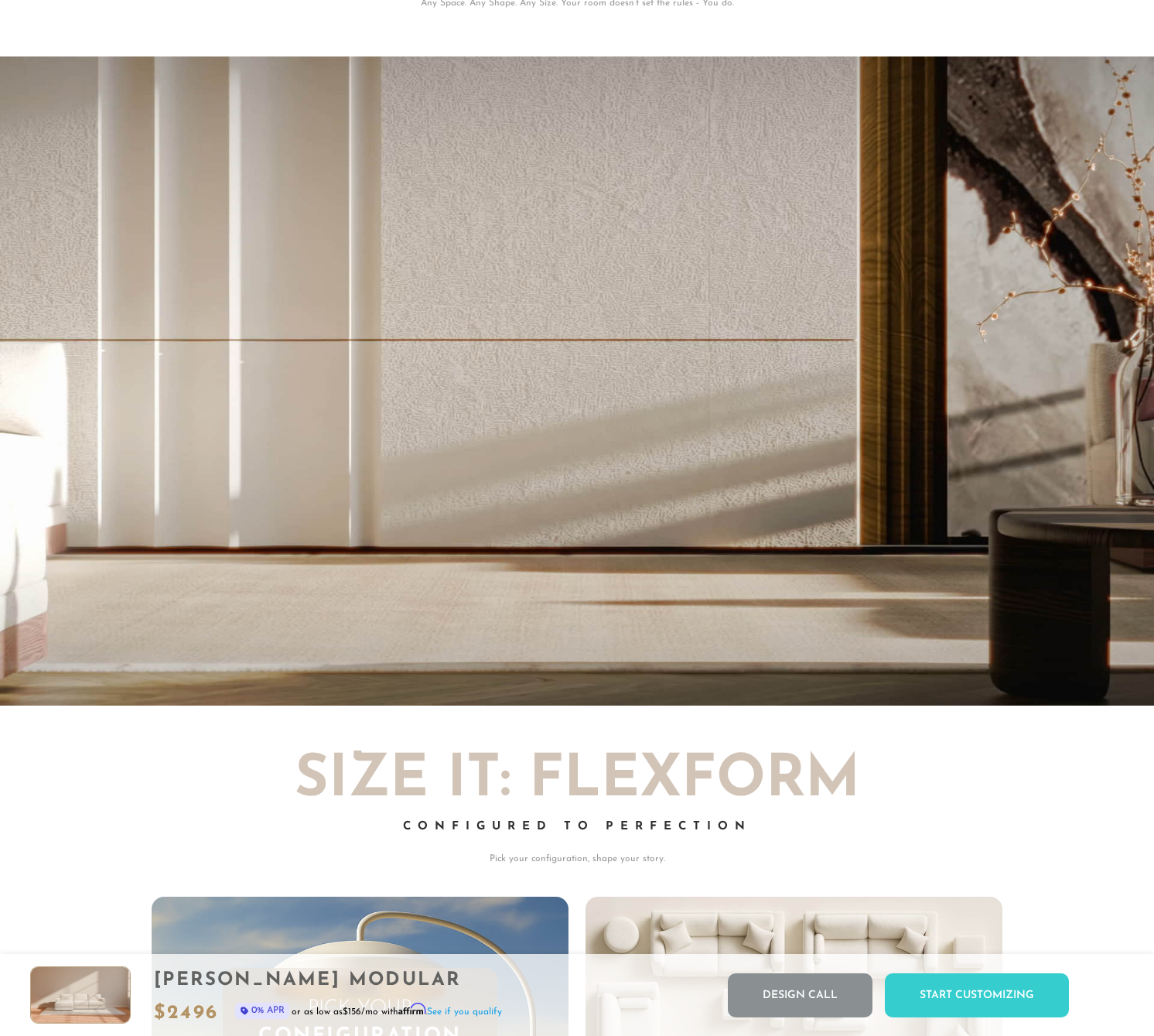
scroll to position [3012, 0]
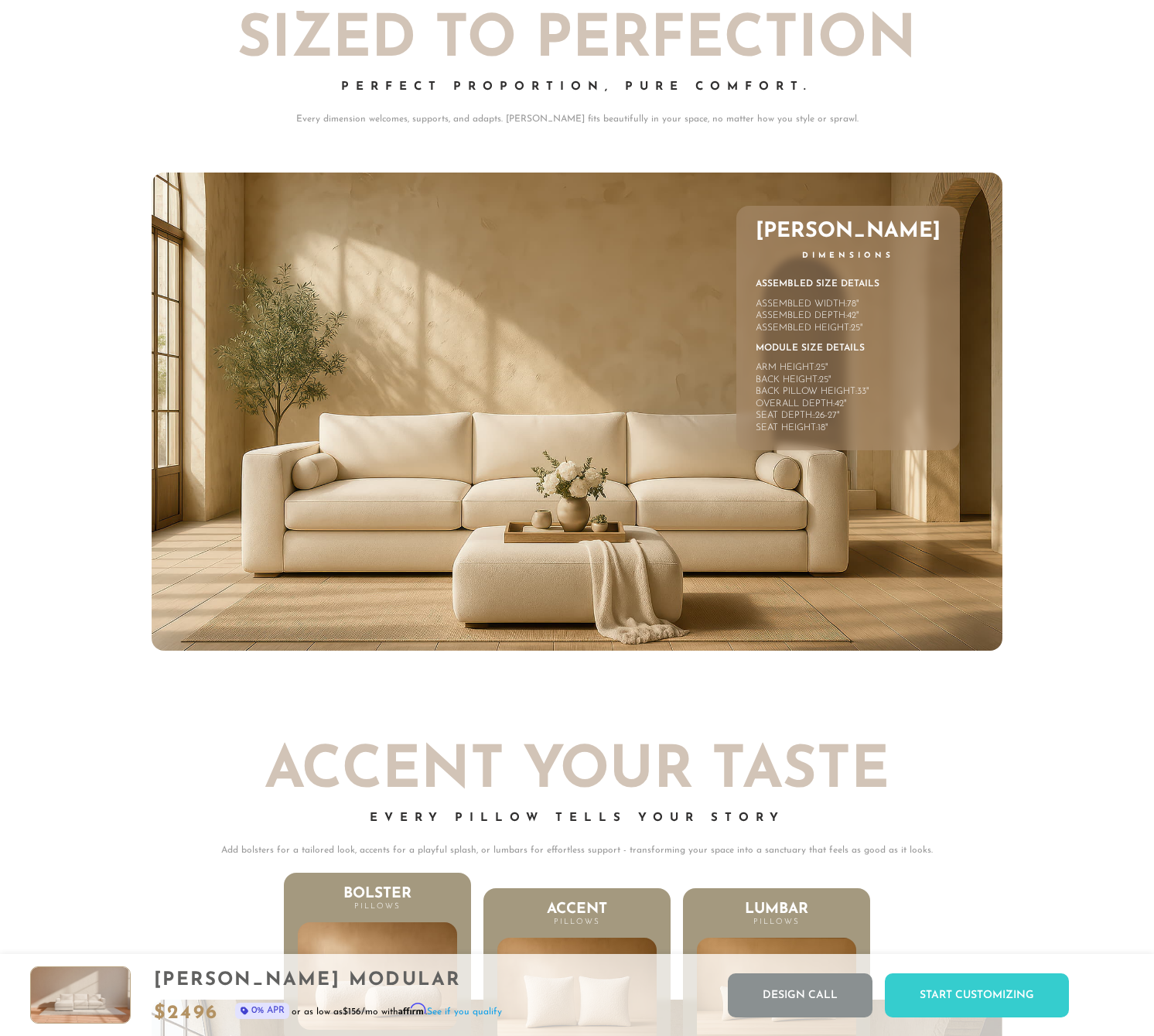
scroll to position [6699, 0]
